Goal: Check status: Check status

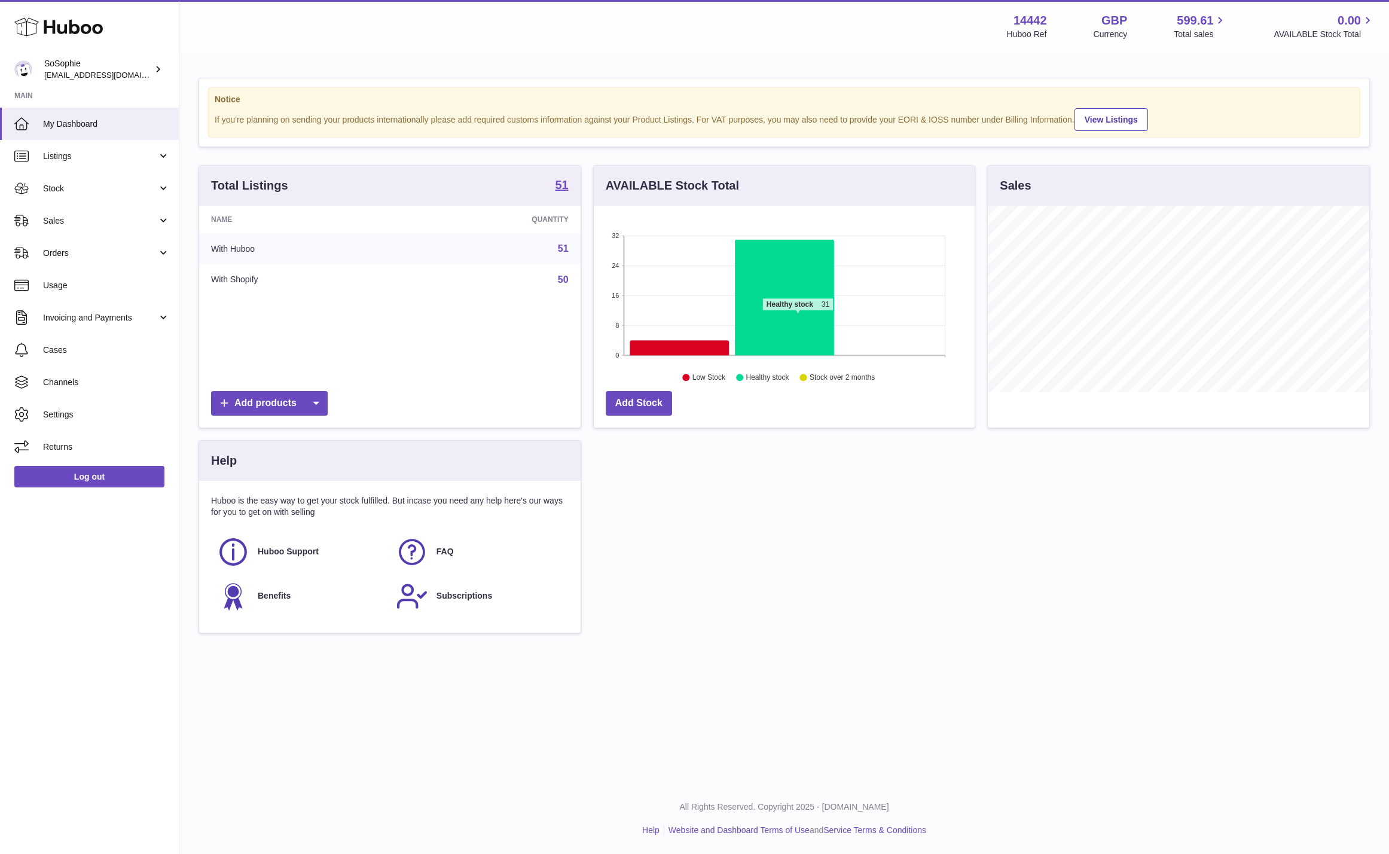
scroll to position [187, 382]
click at [96, 258] on span "Orders" at bounding box center [100, 253] width 114 height 11
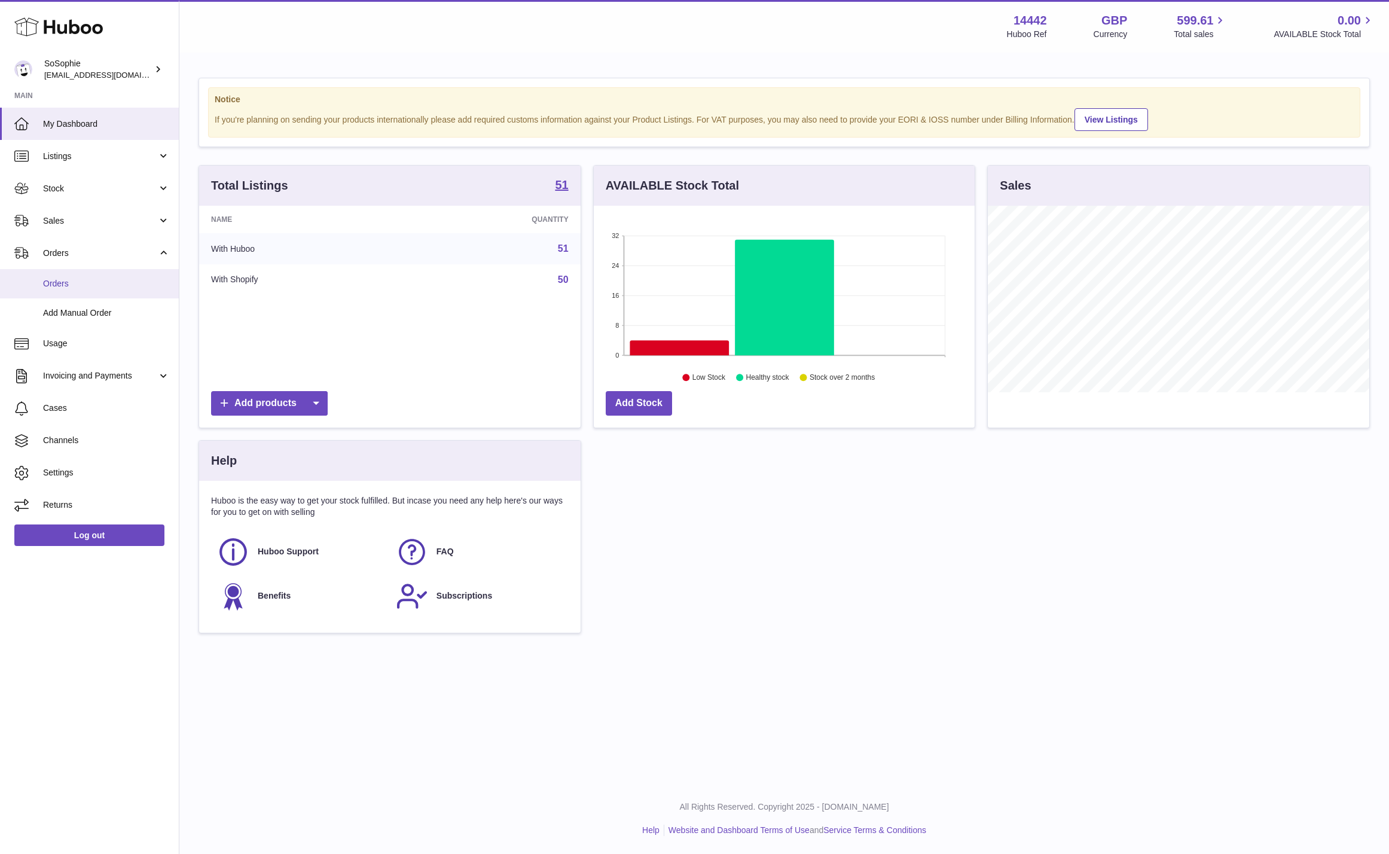
click at [94, 284] on span "Orders" at bounding box center [106, 283] width 127 height 11
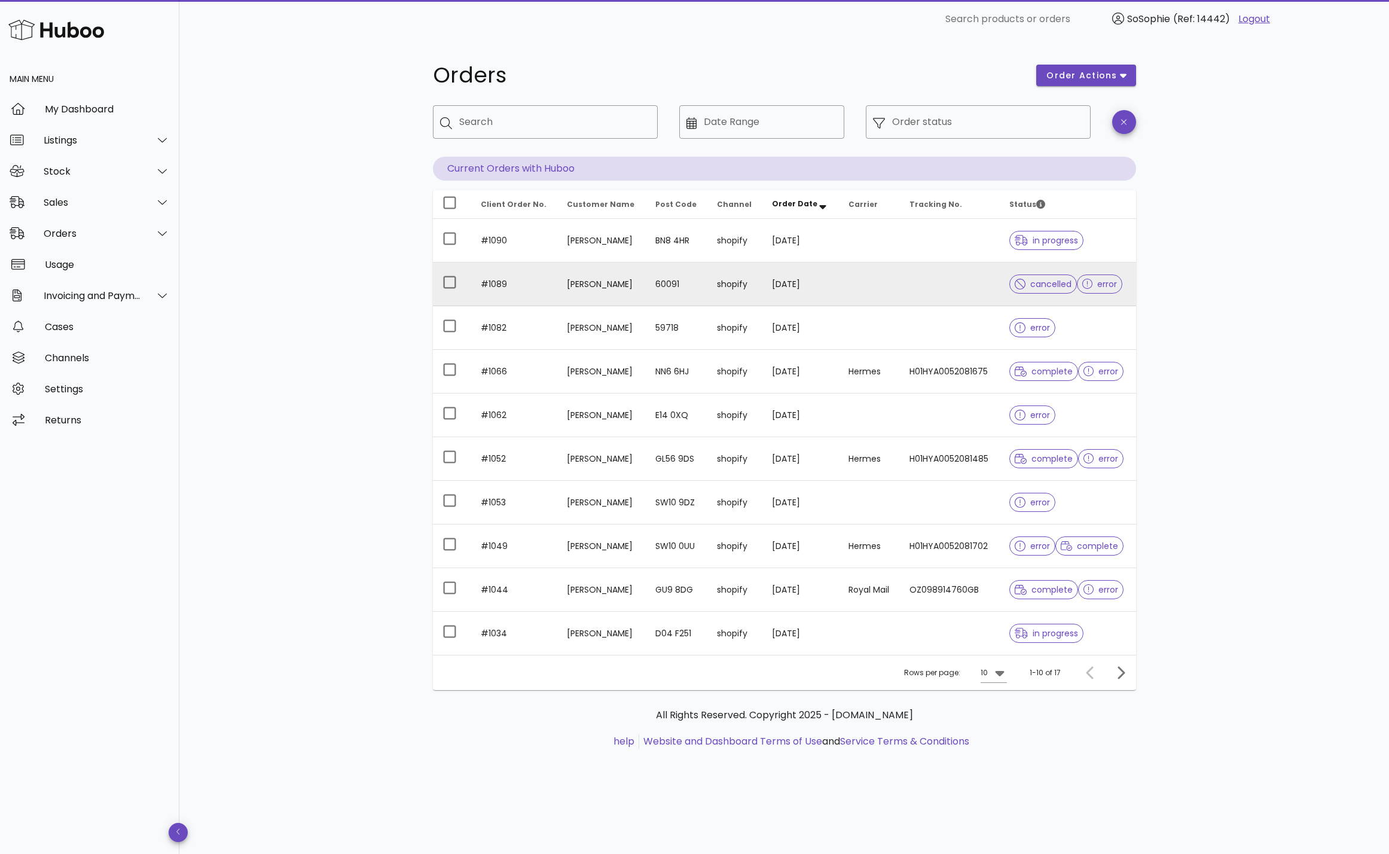
click at [862, 285] on td at bounding box center [869, 285] width 61 height 44
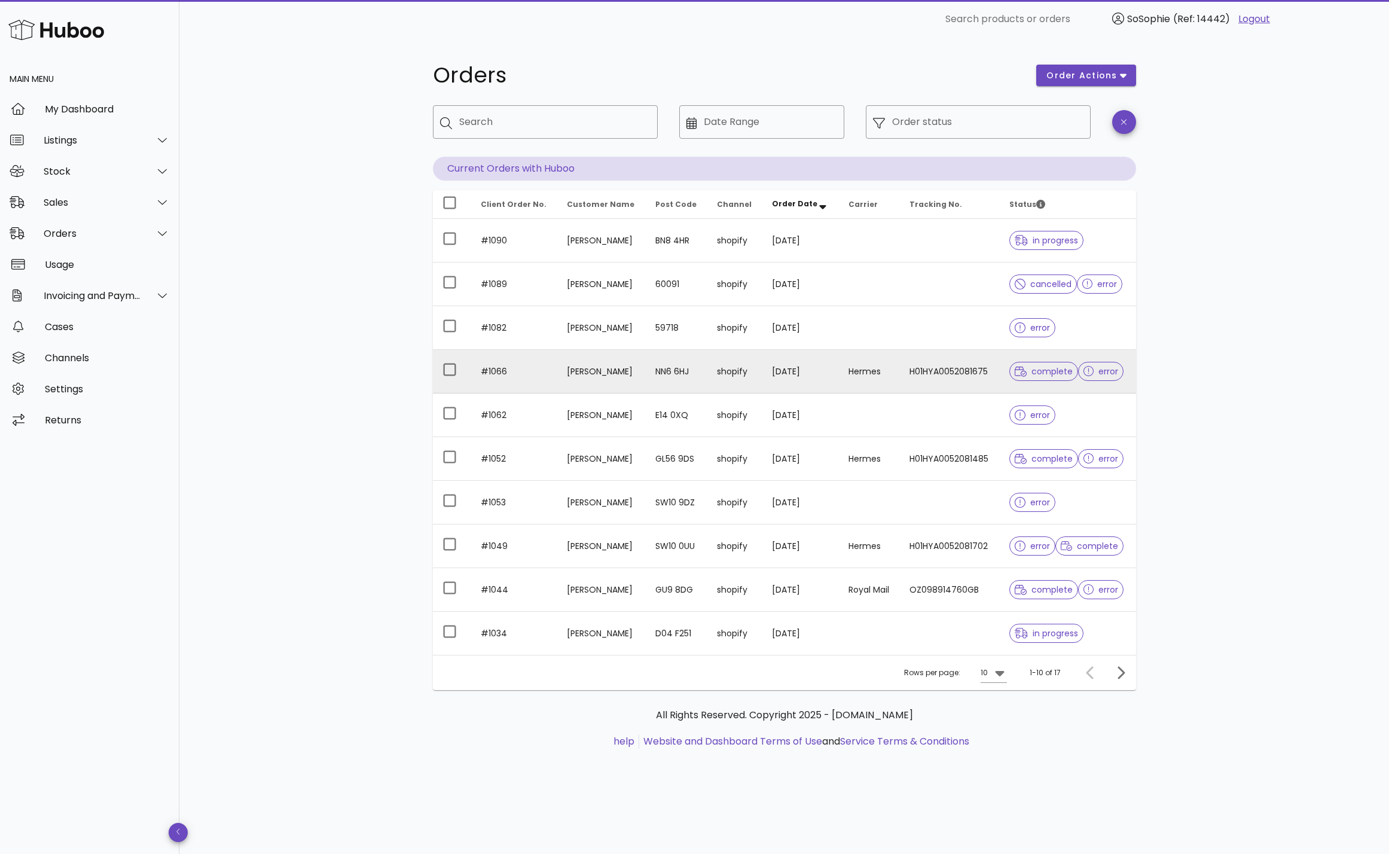
click at [617, 380] on td "Samantha Taylor" at bounding box center [601, 372] width 89 height 44
